Goal: Find specific page/section: Locate a particular part of the current website

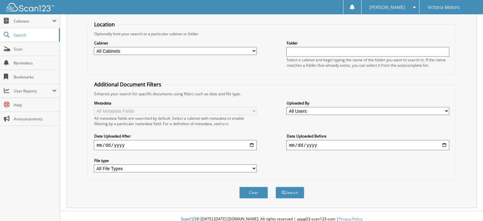
scroll to position [61, 0]
type input "232777"
click at [291, 188] on button "Search" at bounding box center [289, 193] width 29 height 12
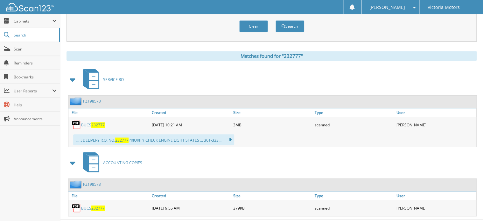
scroll to position [229, 0]
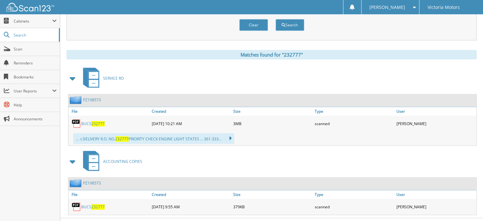
click at [95, 121] on span "232777" at bounding box center [97, 123] width 13 height 5
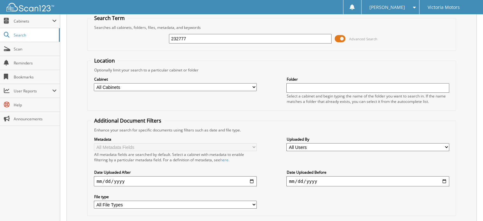
scroll to position [0, 0]
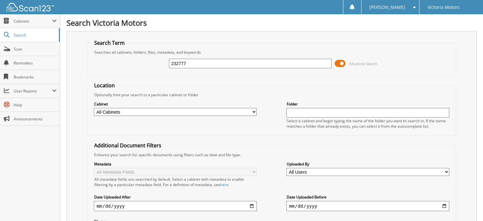
drag, startPoint x: 205, startPoint y: 65, endPoint x: 142, endPoint y: 65, distance: 62.6
click at [142, 65] on div "232777 Advanced Search" at bounding box center [271, 63] width 361 height 17
type input "232701"
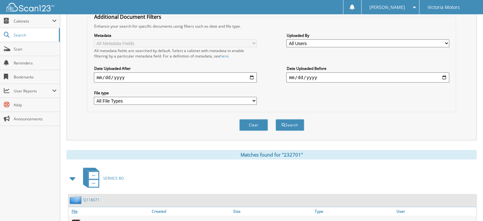
scroll to position [153, 0]
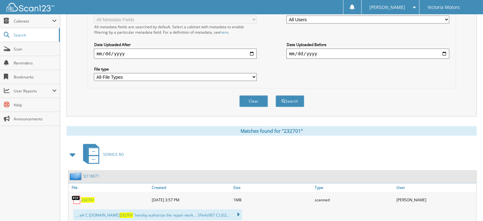
click at [80, 195] on img at bounding box center [77, 200] width 10 height 10
click at [86, 197] on span "232701" at bounding box center [87, 199] width 13 height 5
